Goal: Task Accomplishment & Management: Use online tool/utility

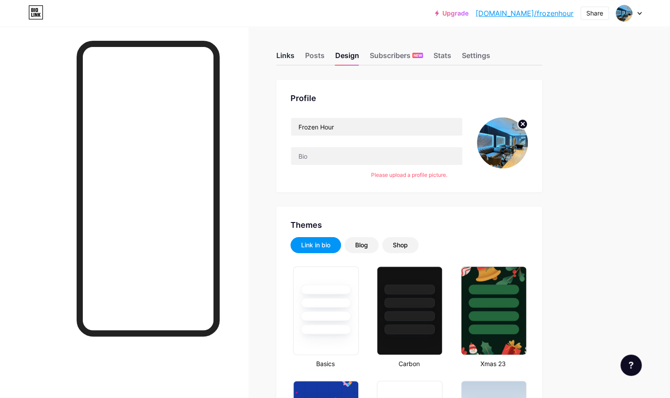
click at [292, 58] on div "Links" at bounding box center [285, 57] width 18 height 13
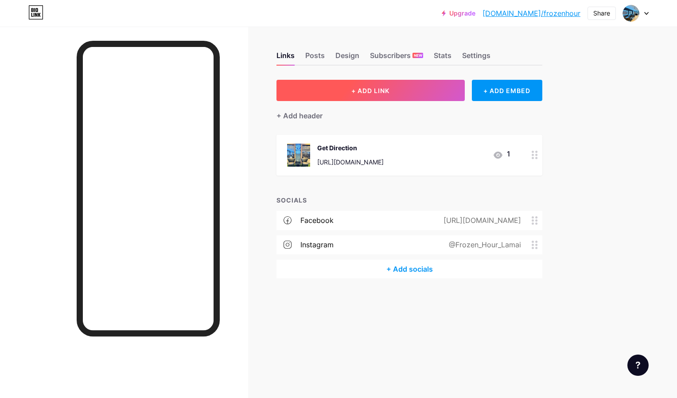
click at [427, 90] on button "+ ADD LINK" at bounding box center [370, 90] width 188 height 21
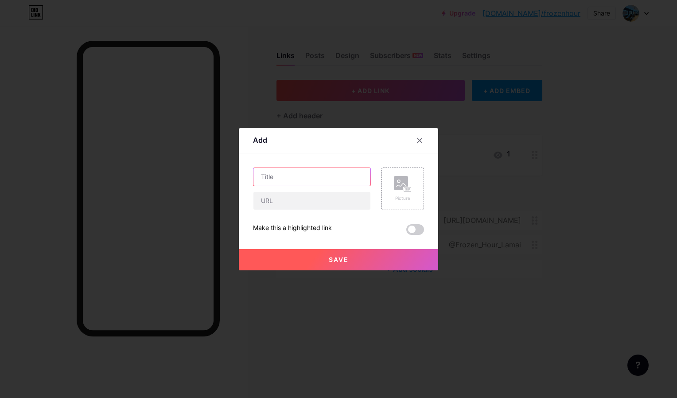
click at [299, 172] on input "text" at bounding box center [311, 177] width 117 height 18
type input "Google"
click at [48, 396] on div at bounding box center [338, 199] width 677 height 398
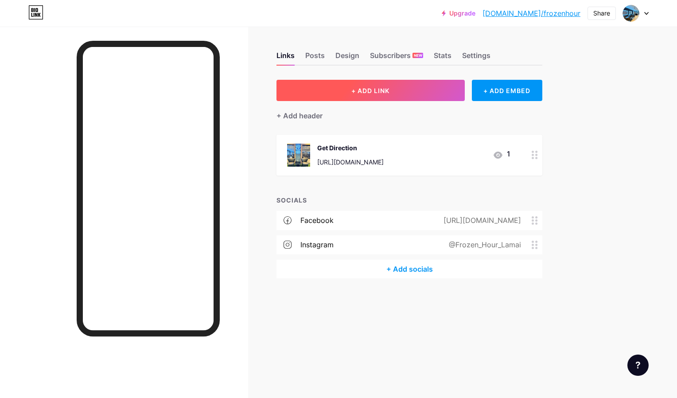
click at [392, 95] on button "+ ADD LINK" at bounding box center [370, 90] width 188 height 21
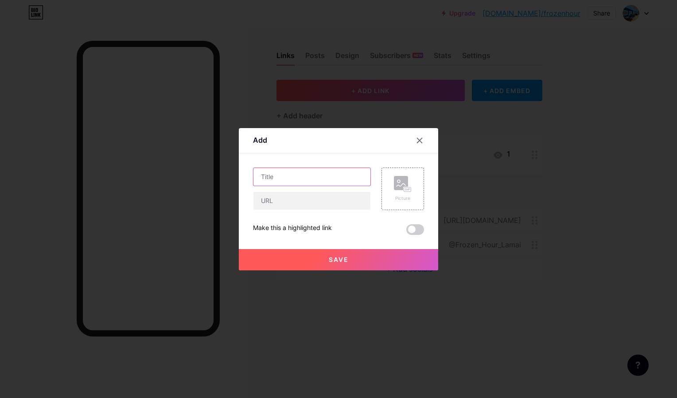
click at [337, 170] on input "text" at bounding box center [311, 177] width 117 height 18
type input "Secret Oven Google Profile"
click at [265, 178] on input "text" at bounding box center [311, 177] width 117 height 18
paste input "Frozen Hour – Bar & Lounge Koh Samui"
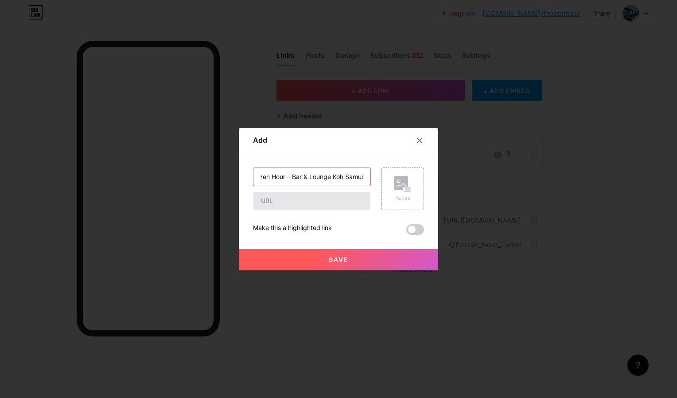
type input "Frozen Hour – Bar & Lounge Koh Samui"
click at [310, 202] on input "text" at bounding box center [311, 201] width 117 height 18
paste input "[URL][DOMAIN_NAME]"
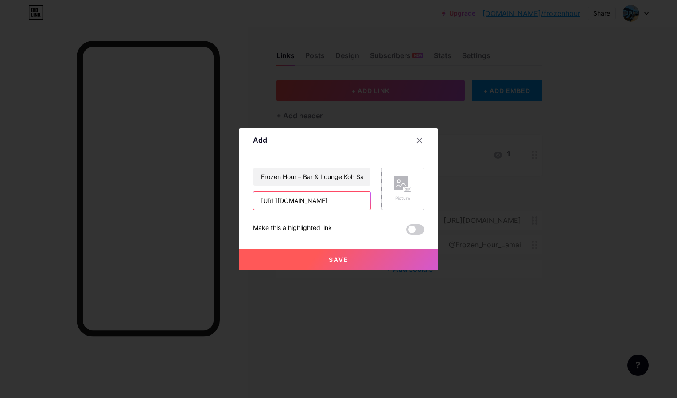
type input "[URL][DOMAIN_NAME]"
click at [395, 194] on div "Picture" at bounding box center [403, 188] width 18 height 25
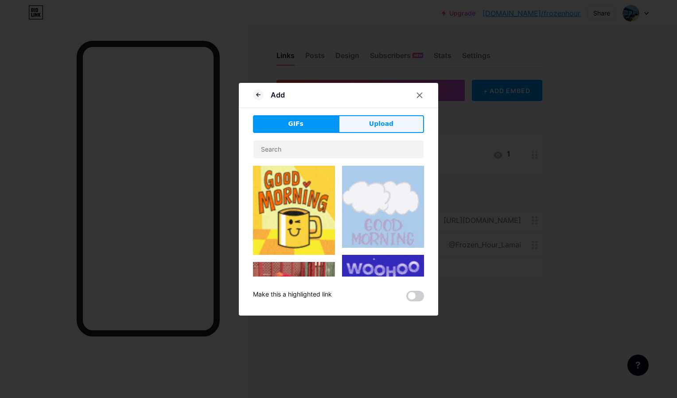
click at [364, 131] on button "Upload" at bounding box center [381, 124] width 86 height 18
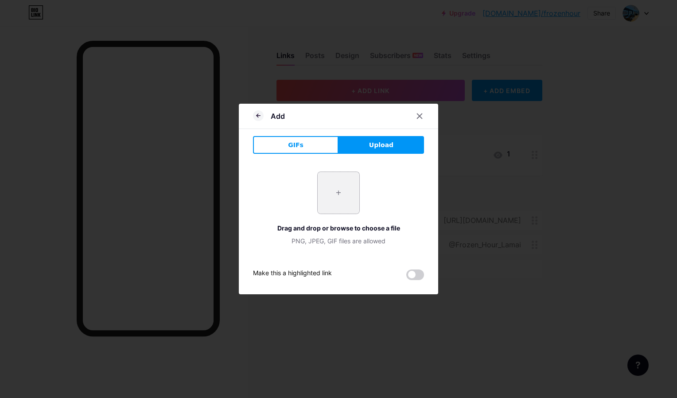
click at [324, 194] on input "file" at bounding box center [339, 193] width 42 height 42
type input "C:\fakepath\IMG_1858.jpeg"
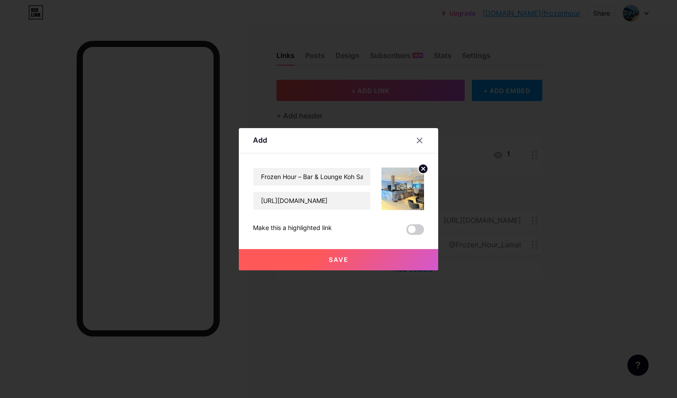
click at [376, 258] on button "Save" at bounding box center [338, 259] width 199 height 21
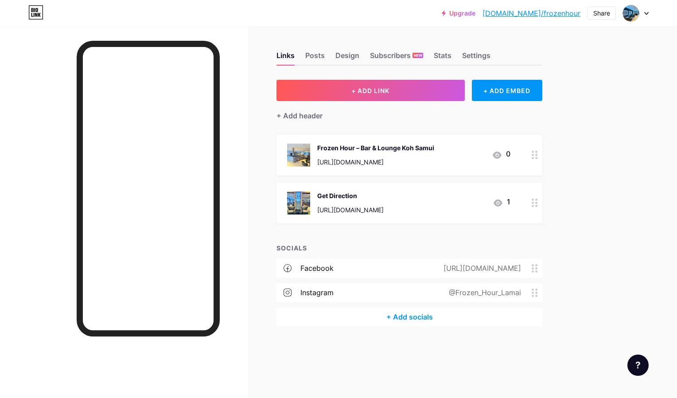
click at [596, 188] on div "Upgrade [DOMAIN_NAME]/frozen... [DOMAIN_NAME]/frozenhour Share Switch accounts …" at bounding box center [338, 199] width 677 height 398
click at [271, 160] on div "Links Posts Design Subscribers NEW Stats Settings + ADD LINK + ADD EMBED + Add …" at bounding box center [289, 199] width 579 height 344
click at [391, 142] on div "Frozen Hour – Bar & Lounge Koh Samui [URL][DOMAIN_NAME] 0" at bounding box center [409, 155] width 266 height 41
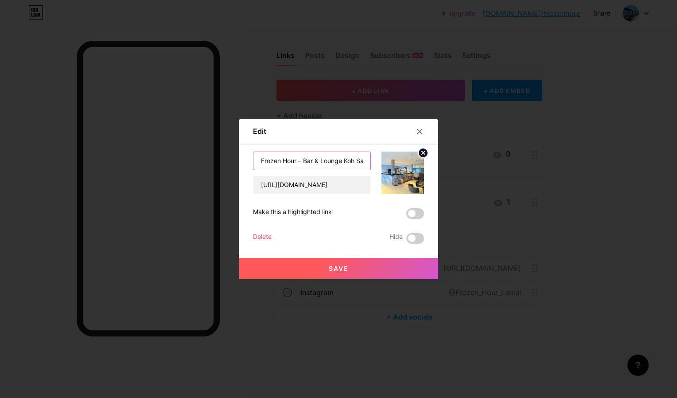
click at [337, 163] on input "Frozen Hour – Bar & Lounge Koh Samui" at bounding box center [311, 161] width 117 height 18
paste input "text"
type input "Frozen Hour – [PERSON_NAME]"
click at [367, 268] on button "Save" at bounding box center [338, 268] width 199 height 21
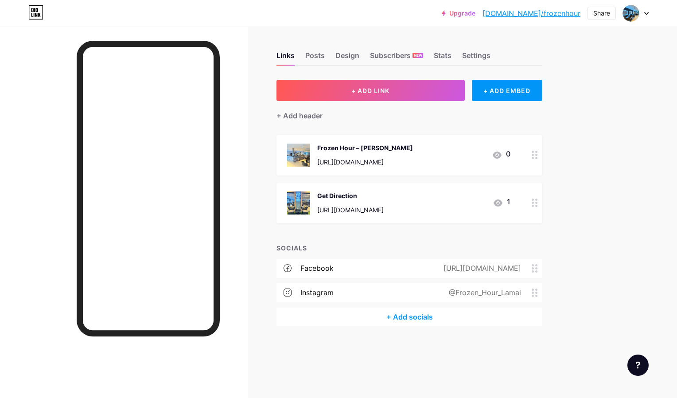
click at [378, 204] on div "Get Direction [URL][DOMAIN_NAME]" at bounding box center [350, 202] width 66 height 23
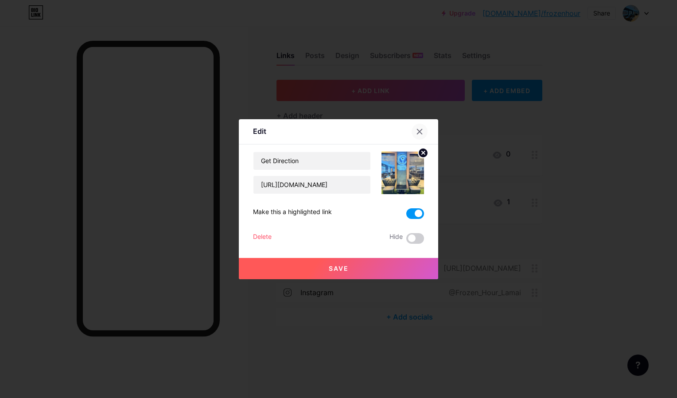
click at [418, 133] on icon at bounding box center [419, 131] width 5 height 5
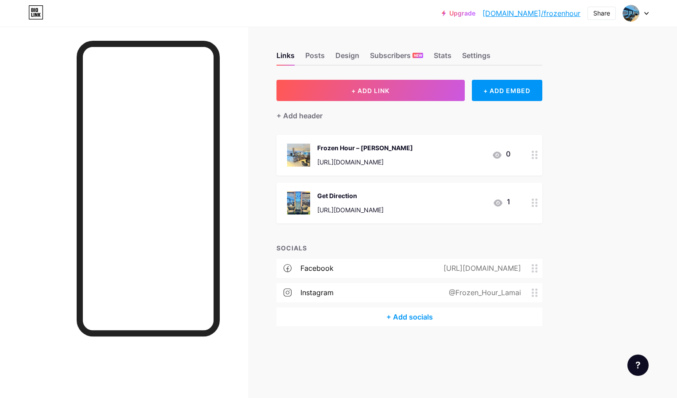
click at [384, 205] on div "Get Direction [URL][DOMAIN_NAME]" at bounding box center [350, 202] width 66 height 23
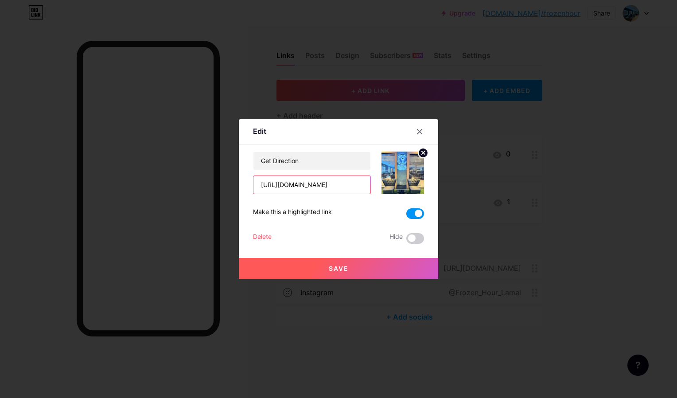
click at [333, 179] on input "[URL][DOMAIN_NAME]" at bounding box center [311, 185] width 117 height 18
click at [417, 135] on icon at bounding box center [419, 131] width 7 height 7
